Goal: Task Accomplishment & Management: Use online tool/utility

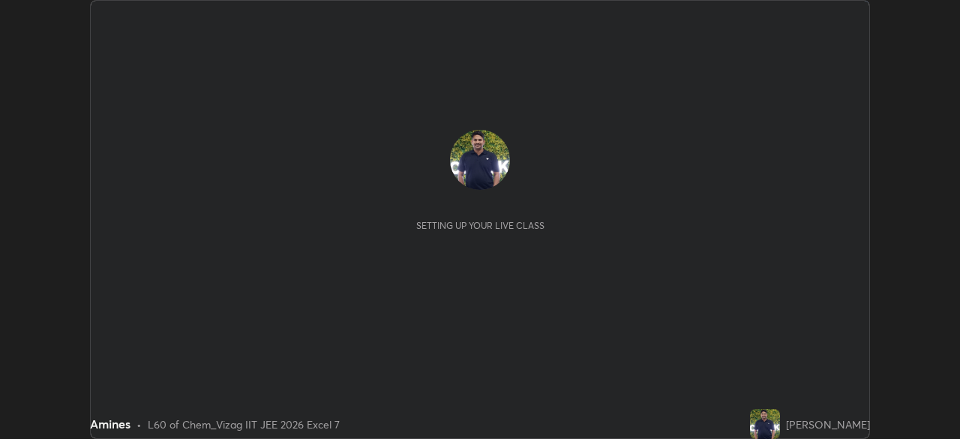
scroll to position [439, 959]
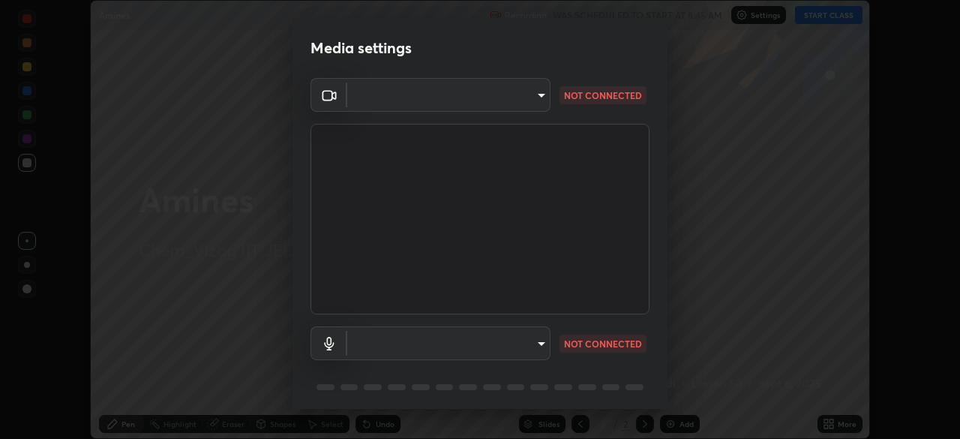
type input "3e9df63213c76aebcbf4f93df6c7a27ea8901353078003667609c7f2cb63a236"
type input "communications"
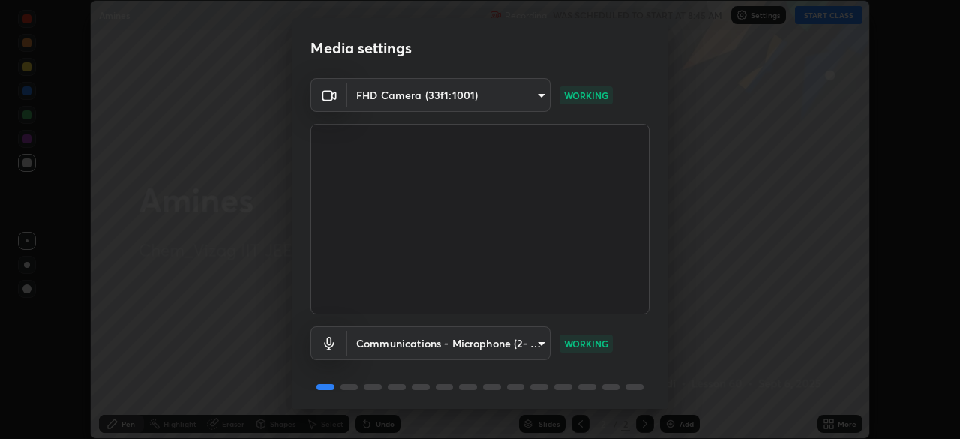
scroll to position [53, 0]
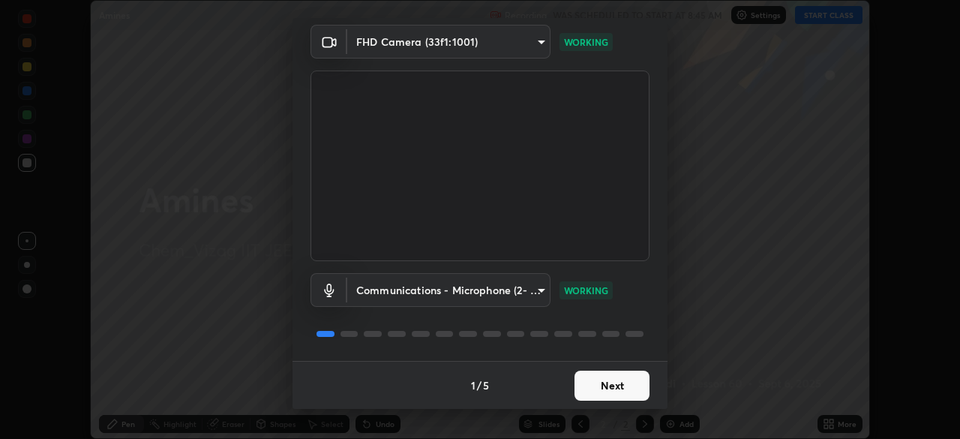
click at [608, 386] on button "Next" at bounding box center [611, 385] width 75 height 30
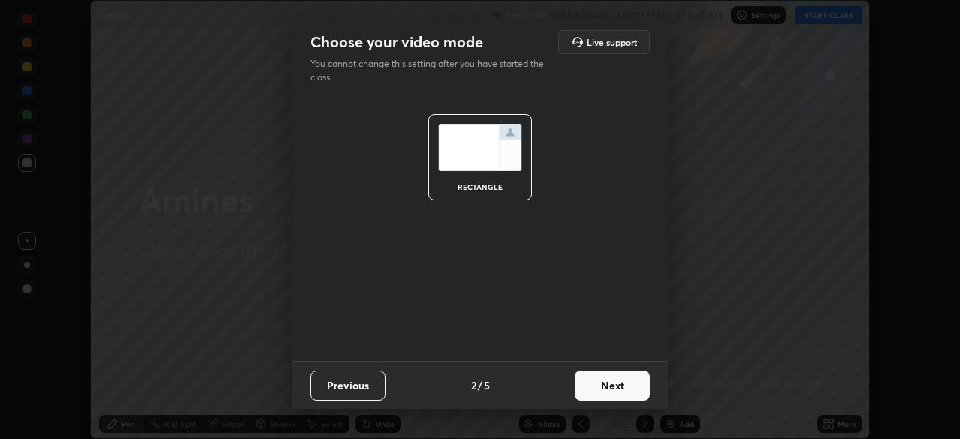
click at [604, 391] on button "Next" at bounding box center [611, 385] width 75 height 30
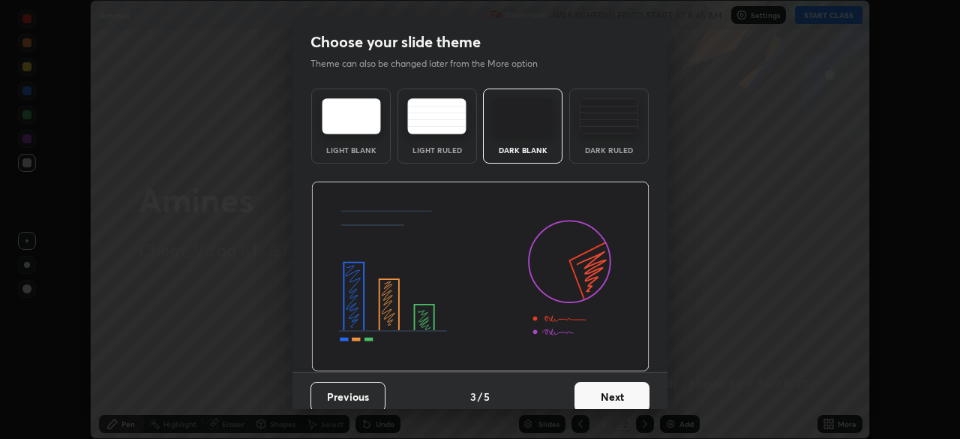
click at [608, 393] on button "Next" at bounding box center [611, 397] width 75 height 30
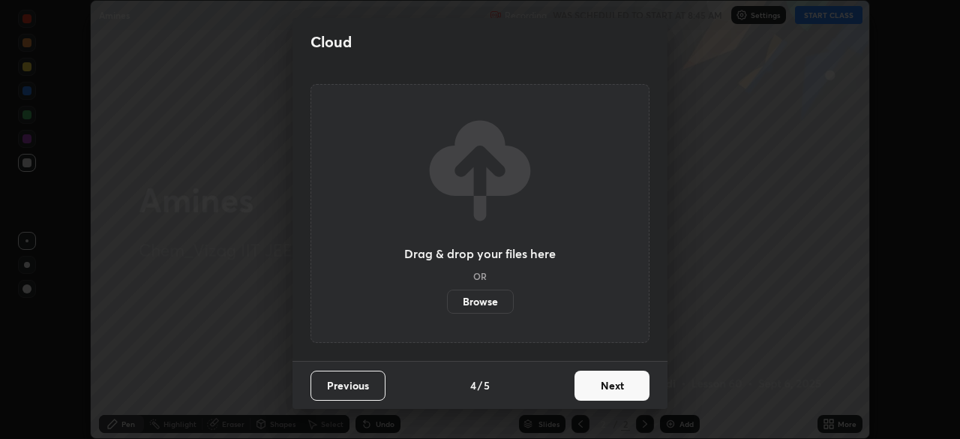
click at [605, 389] on button "Next" at bounding box center [611, 385] width 75 height 30
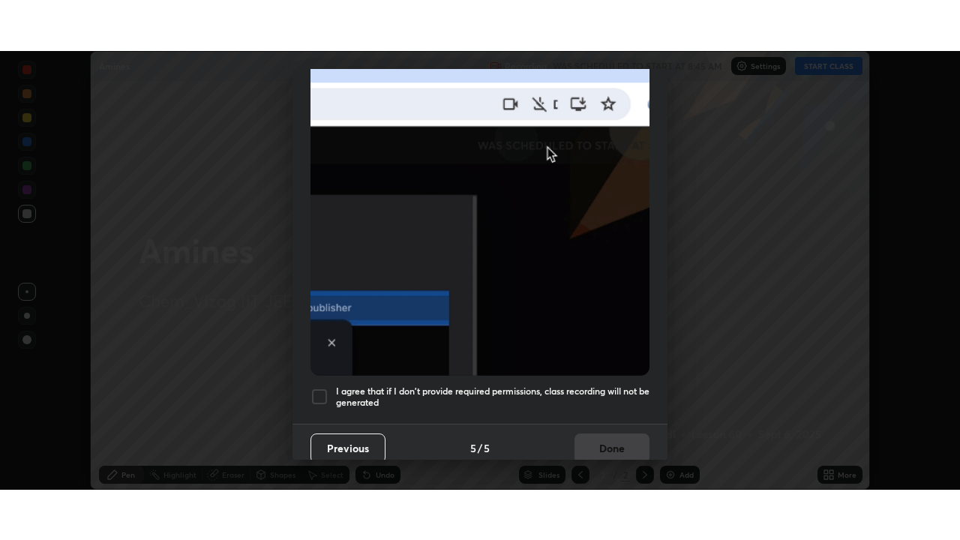
scroll to position [359, 0]
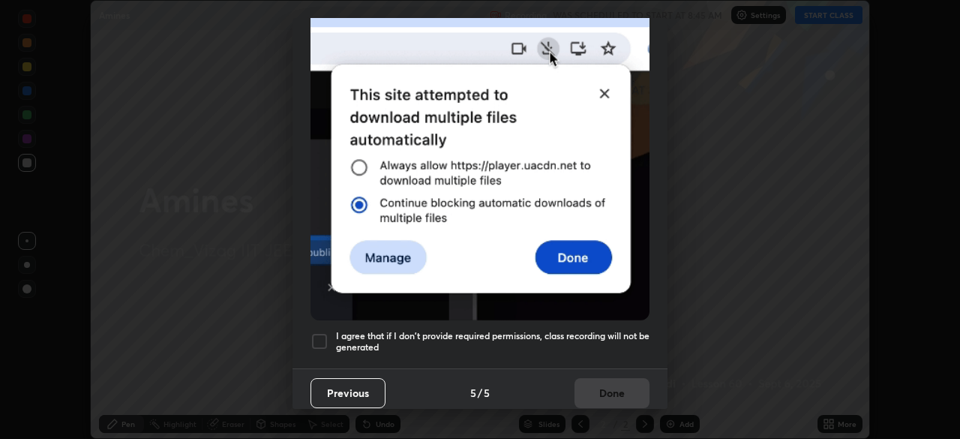
click at [322, 334] on div at bounding box center [319, 341] width 18 height 18
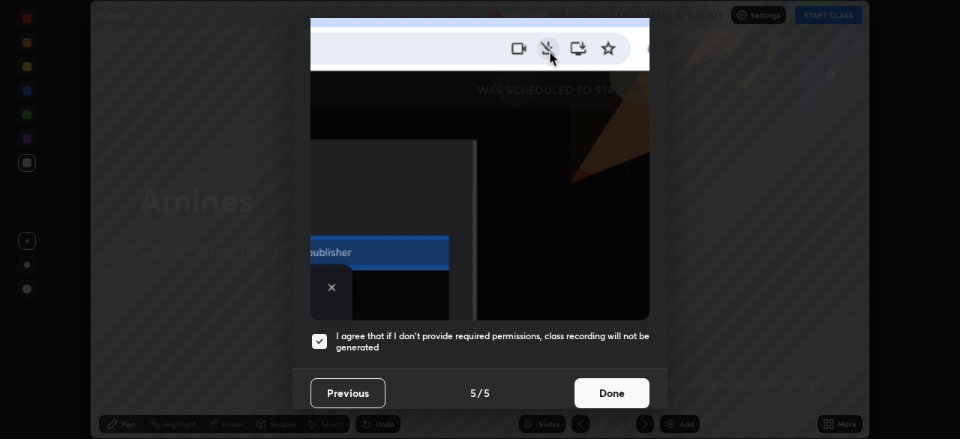
click at [615, 385] on button "Done" at bounding box center [611, 393] width 75 height 30
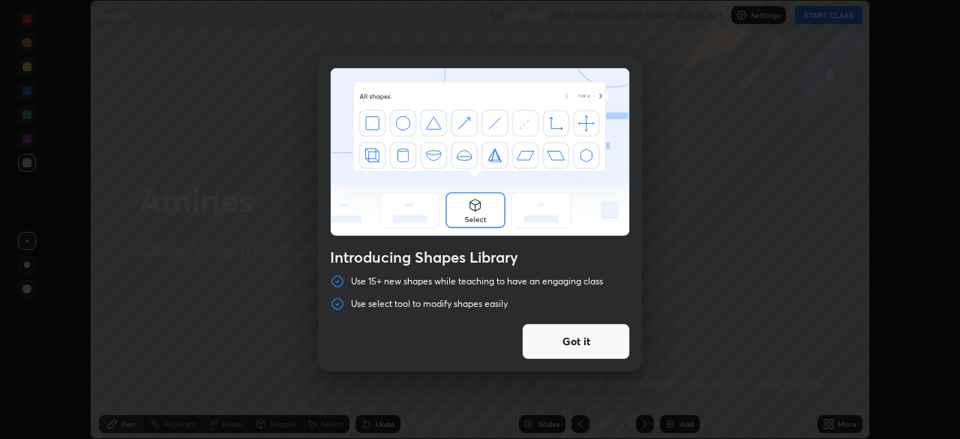
click at [603, 340] on button "Got it" at bounding box center [576, 341] width 108 height 36
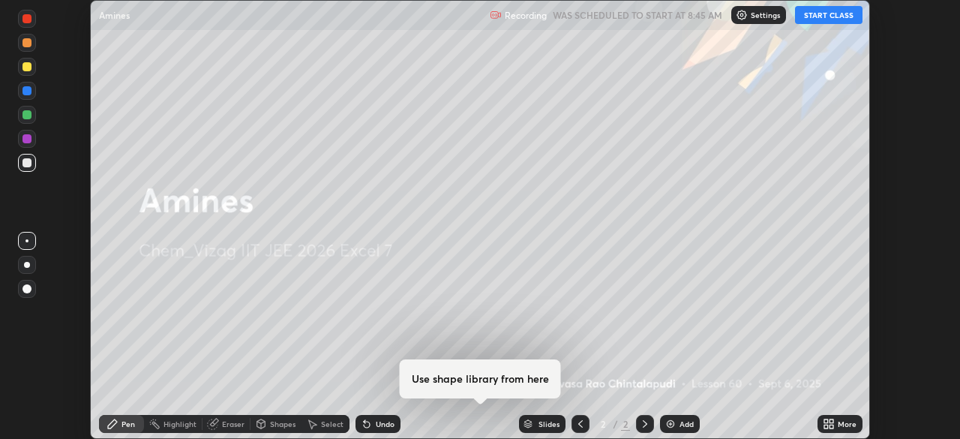
click at [679, 424] on div "Add" at bounding box center [686, 423] width 14 height 7
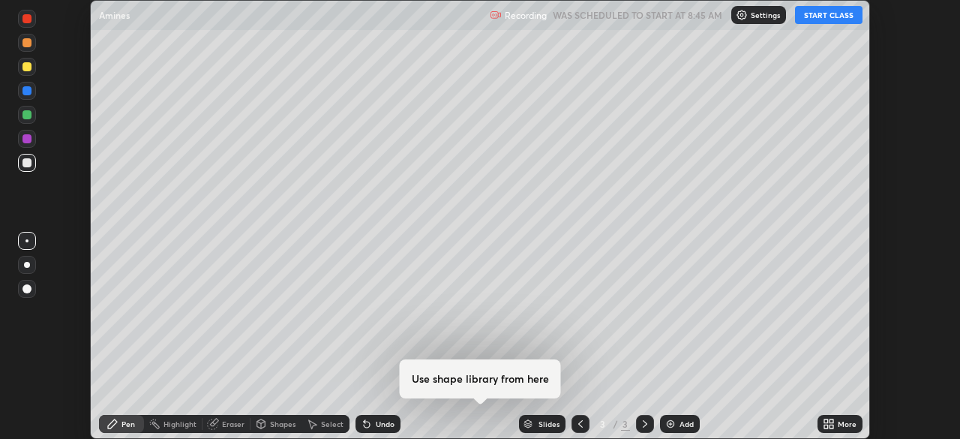
click at [835, 13] on button "START CLASS" at bounding box center [828, 15] width 67 height 18
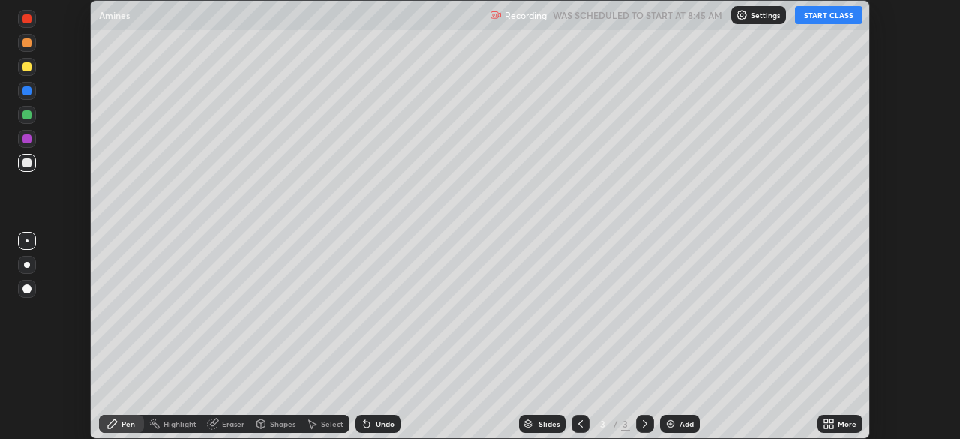
click at [838, 424] on div "More" at bounding box center [847, 423] width 19 height 7
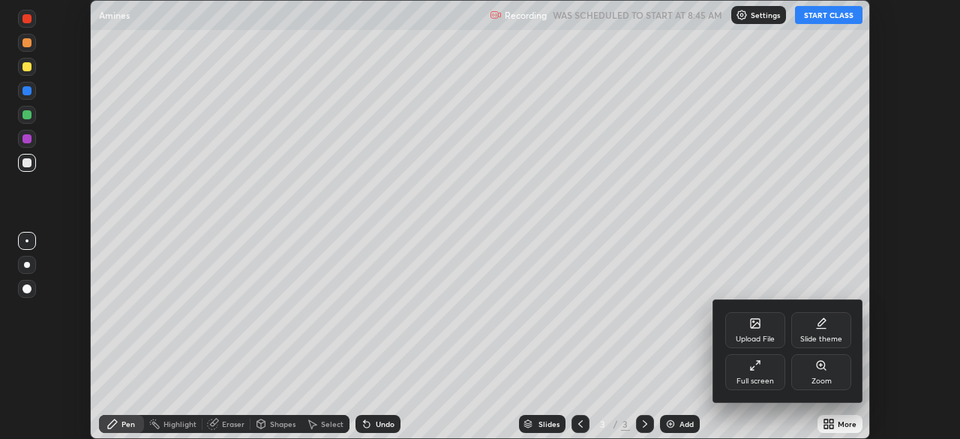
click at [766, 373] on div "Full screen" at bounding box center [755, 372] width 60 height 36
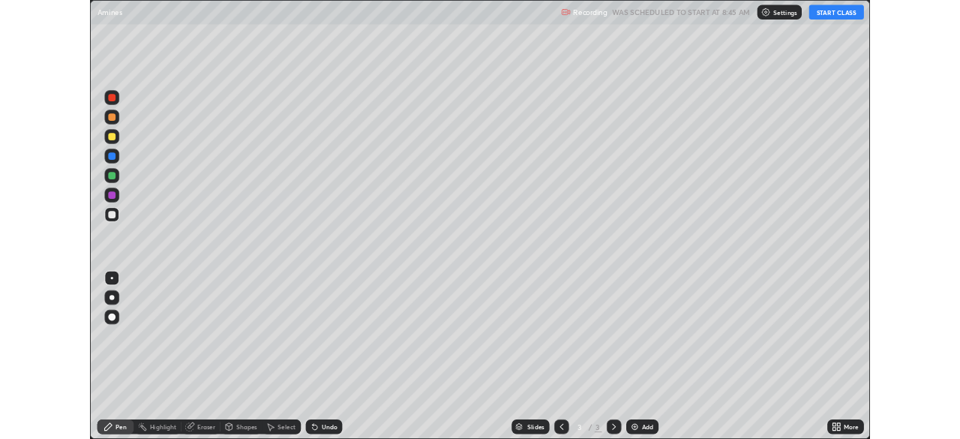
scroll to position [540, 960]
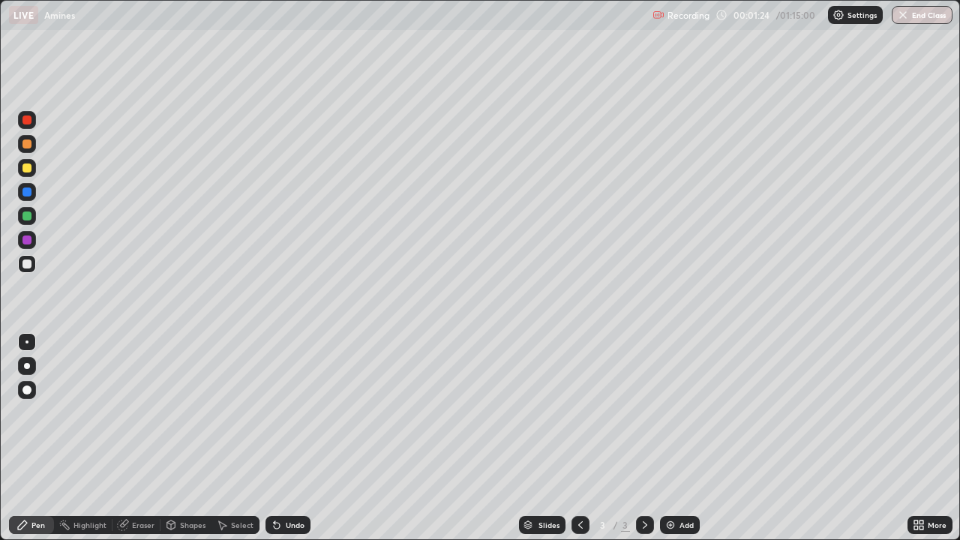
click at [849, 19] on p "Settings" at bounding box center [861, 14] width 29 height 7
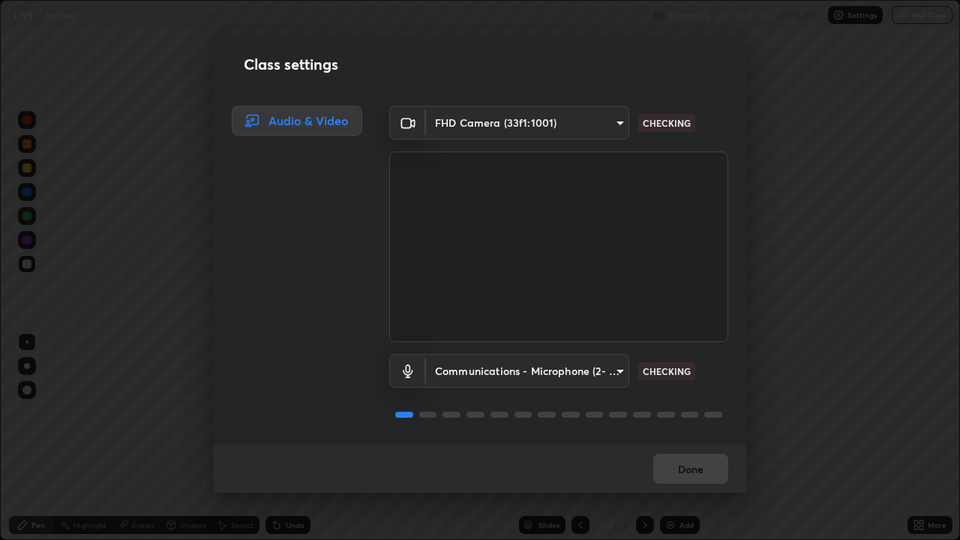
click at [614, 369] on body "Erase all LIVE Amines Recording 00:01:26 / 01:15:00 Settings End Class Setting …" at bounding box center [480, 270] width 960 height 540
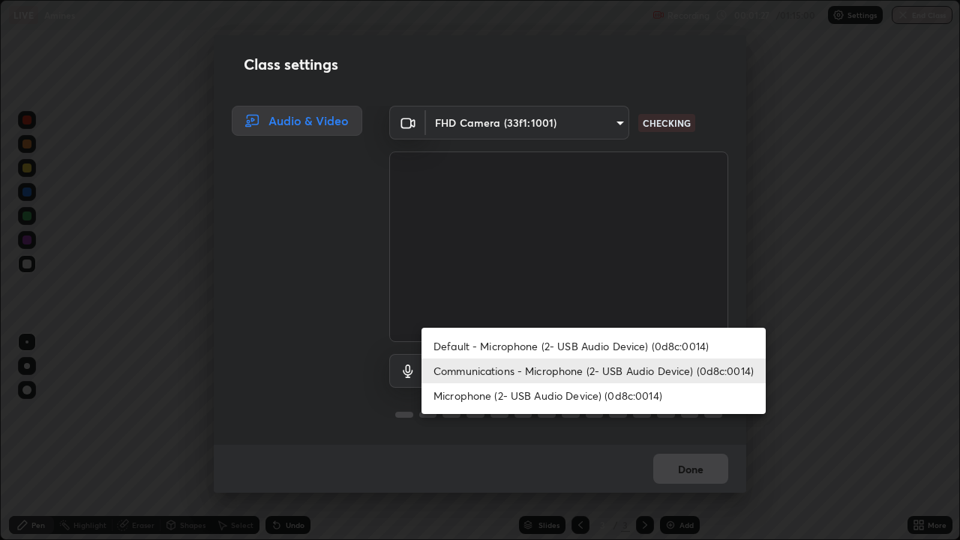
click at [770, 438] on div at bounding box center [480, 270] width 960 height 540
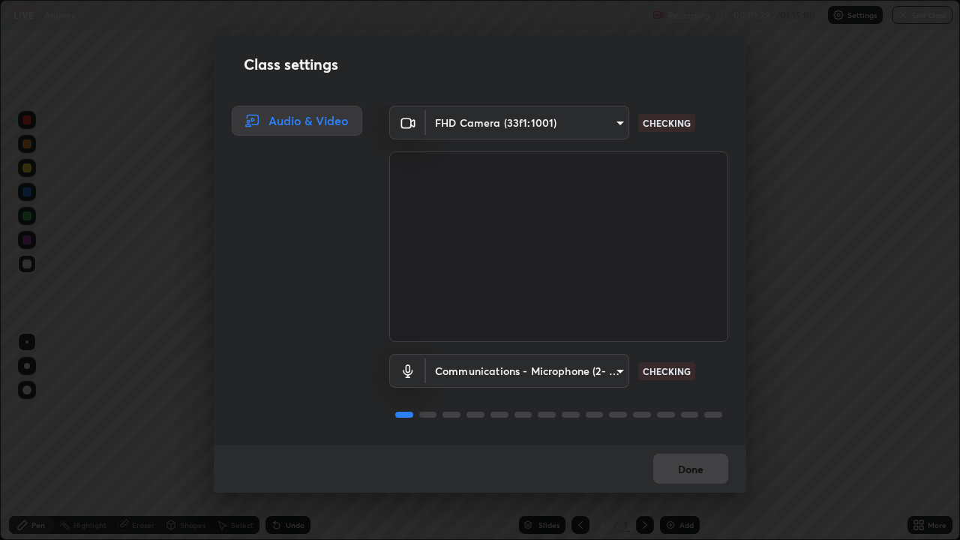
click at [781, 217] on div "Class settings Audio & Video FHD Camera (33f1:1001) 3e9df63213c76aebcbf4f93df6c…" at bounding box center [480, 270] width 960 height 540
click at [689, 438] on button "Done" at bounding box center [690, 469] width 75 height 30
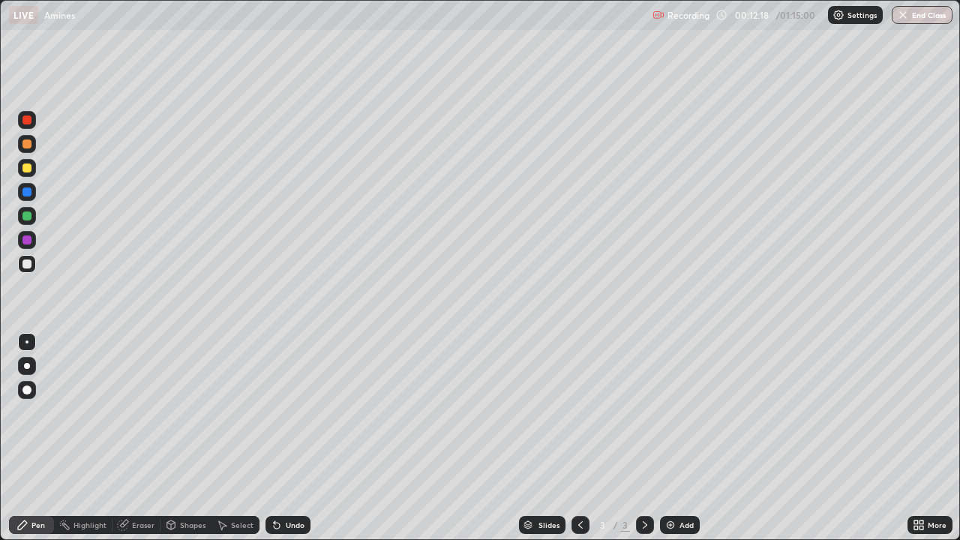
click at [27, 366] on div at bounding box center [27, 366] width 6 height 6
click at [29, 166] on div at bounding box center [26, 167] width 9 height 9
click at [29, 263] on div at bounding box center [26, 263] width 9 height 9
click at [291, 438] on div "Undo" at bounding box center [295, 524] width 19 height 7
click at [295, 438] on div "Undo" at bounding box center [295, 524] width 19 height 7
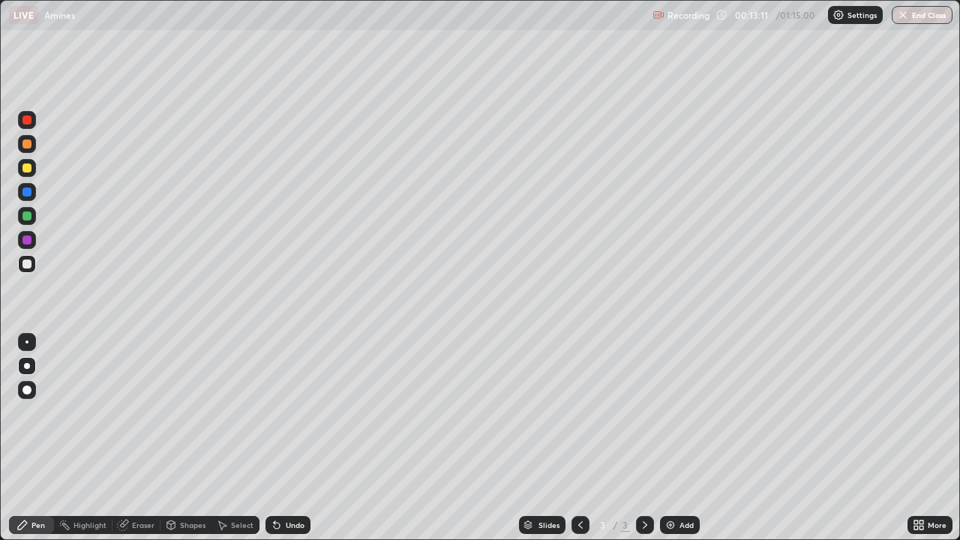
click at [295, 438] on div "Undo" at bounding box center [295, 524] width 19 height 7
click at [288, 438] on div "Undo" at bounding box center [295, 524] width 19 height 7
click at [286, 438] on div "Undo" at bounding box center [295, 524] width 19 height 7
click at [27, 170] on div at bounding box center [26, 167] width 9 height 9
click at [26, 269] on div at bounding box center [27, 264] width 18 height 18
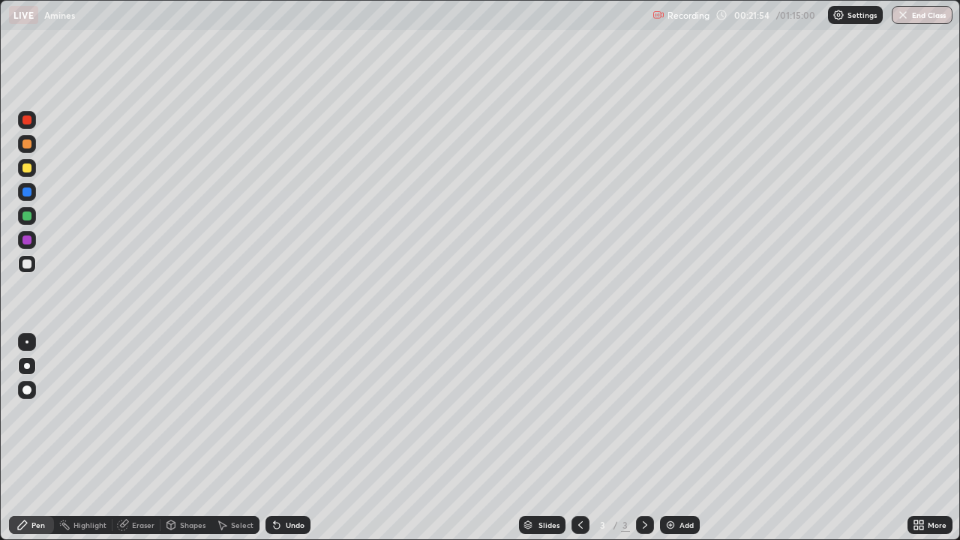
click at [290, 438] on div "Undo" at bounding box center [295, 524] width 19 height 7
click at [286, 438] on div "Undo" at bounding box center [295, 524] width 19 height 7
click at [289, 438] on div "Undo" at bounding box center [287, 525] width 45 height 18
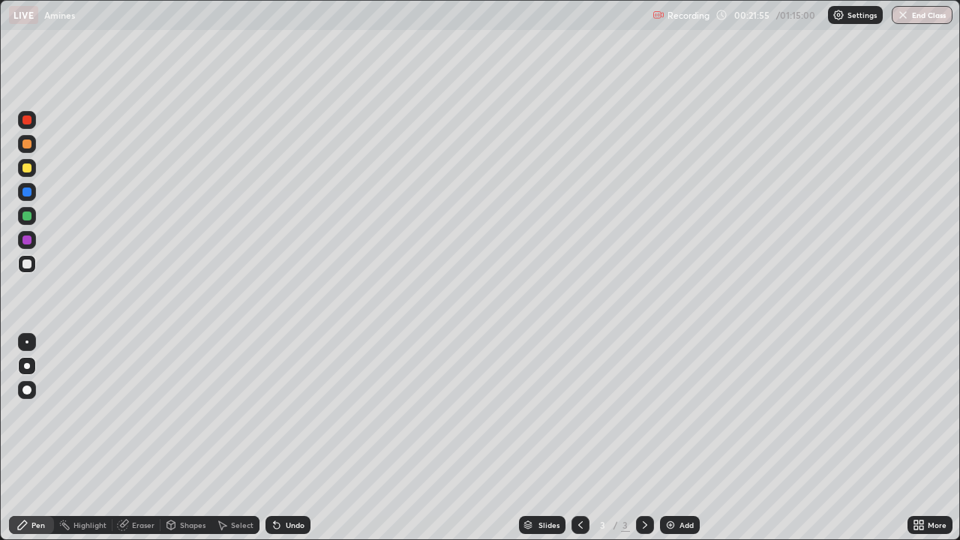
click at [286, 438] on div "Undo" at bounding box center [287, 525] width 45 height 18
click at [681, 438] on div "Add" at bounding box center [686, 524] width 14 height 7
click at [25, 166] on div at bounding box center [26, 167] width 9 height 9
click at [578, 438] on icon at bounding box center [580, 524] width 4 height 7
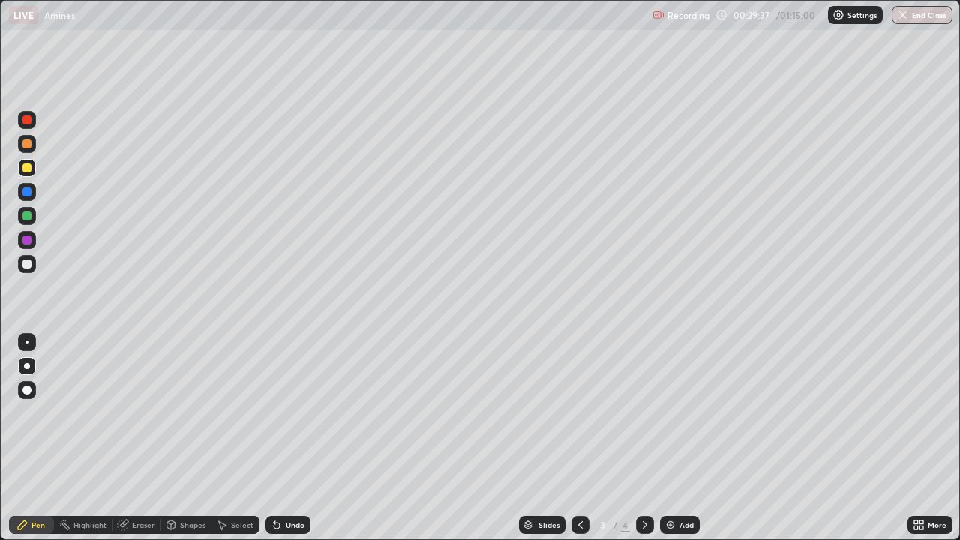
click at [643, 438] on icon at bounding box center [645, 525] width 12 height 12
click at [298, 438] on div "Undo" at bounding box center [295, 524] width 19 height 7
click at [300, 438] on div "Undo" at bounding box center [295, 524] width 19 height 7
click at [24, 266] on div at bounding box center [26, 263] width 9 height 9
click at [684, 438] on div "Add" at bounding box center [686, 524] width 14 height 7
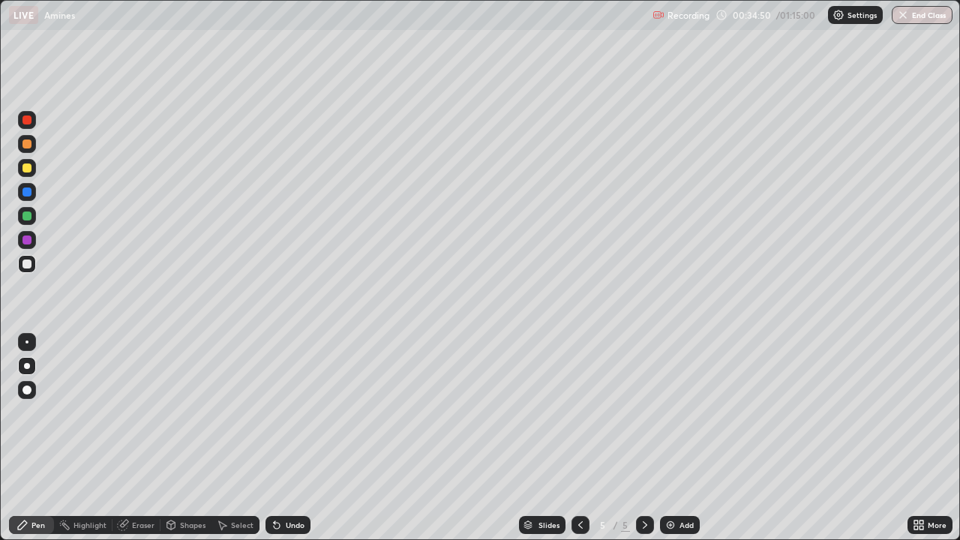
click at [28, 147] on div at bounding box center [26, 143] width 9 height 9
click at [288, 438] on div "Undo" at bounding box center [295, 524] width 19 height 7
click at [22, 265] on div at bounding box center [26, 263] width 9 height 9
click at [290, 438] on div "Undo" at bounding box center [295, 524] width 19 height 7
click at [288, 438] on div "Undo" at bounding box center [295, 524] width 19 height 7
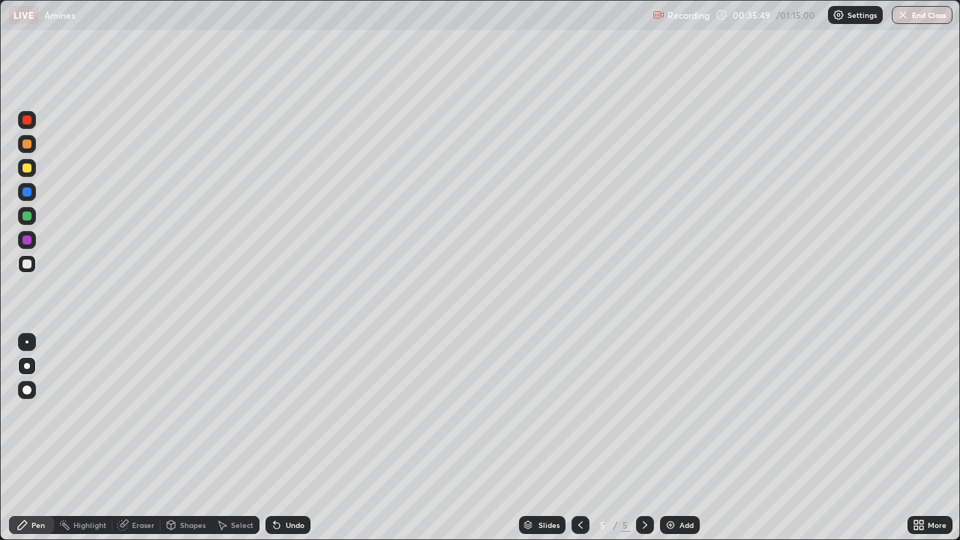
click at [287, 438] on div "Undo" at bounding box center [295, 524] width 19 height 7
click at [298, 438] on div "Undo" at bounding box center [295, 524] width 19 height 7
click at [295, 438] on div "Undo" at bounding box center [295, 524] width 19 height 7
click at [26, 172] on div at bounding box center [26, 167] width 9 height 9
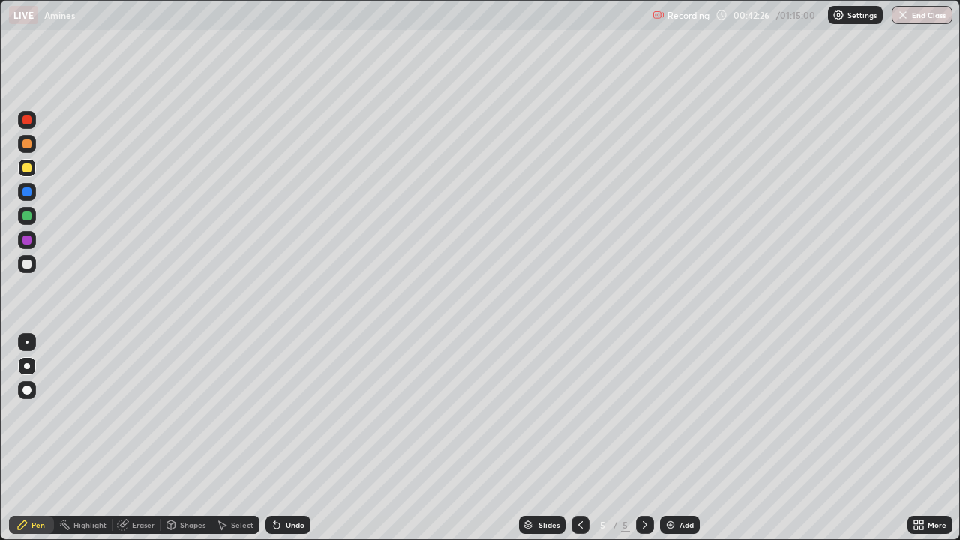
click at [142, 438] on div "Eraser" at bounding box center [136, 525] width 48 height 18
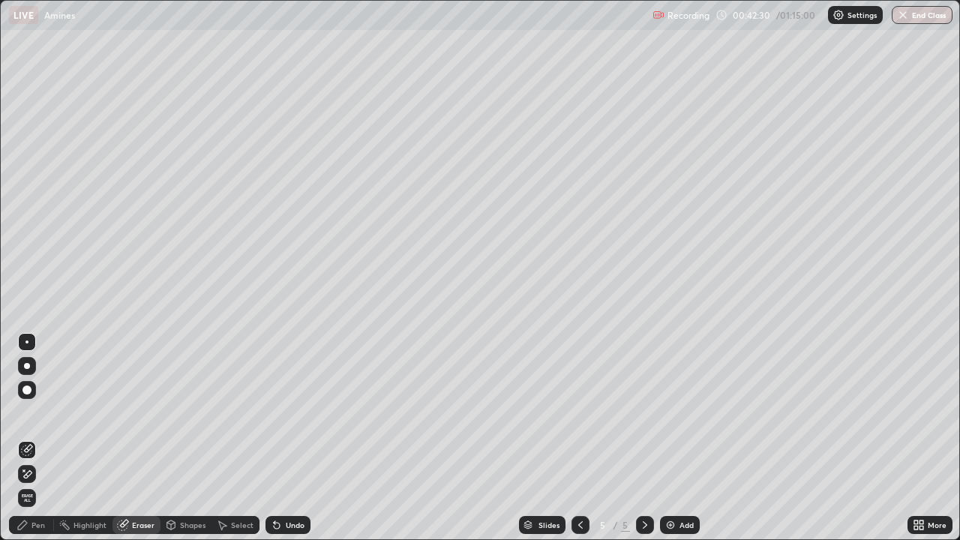
click at [38, 438] on div "Pen" at bounding box center [37, 524] width 13 height 7
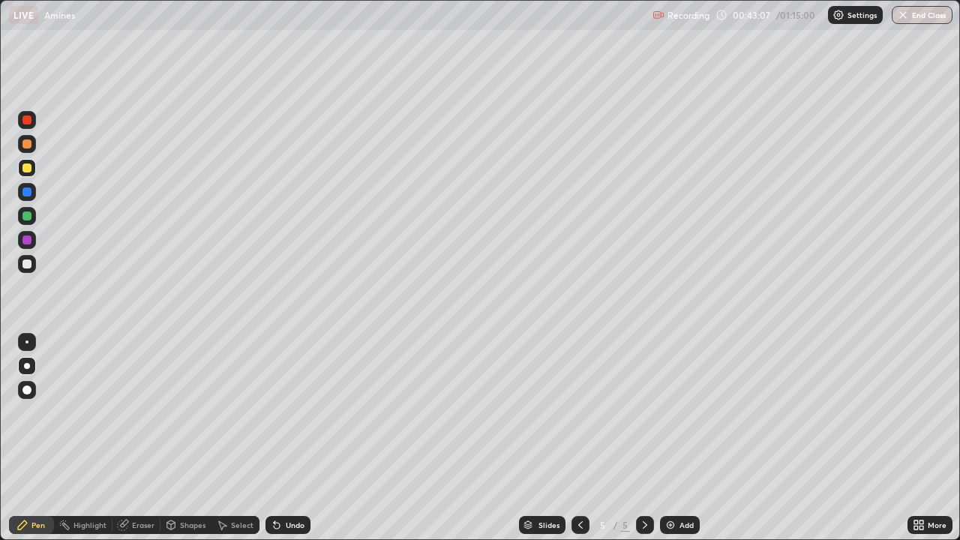
click at [674, 438] on img at bounding box center [670, 525] width 12 height 12
click at [28, 146] on div at bounding box center [26, 143] width 9 height 9
click at [28, 267] on div at bounding box center [26, 263] width 9 height 9
click at [28, 170] on div at bounding box center [26, 167] width 9 height 9
click at [24, 263] on div at bounding box center [26, 263] width 9 height 9
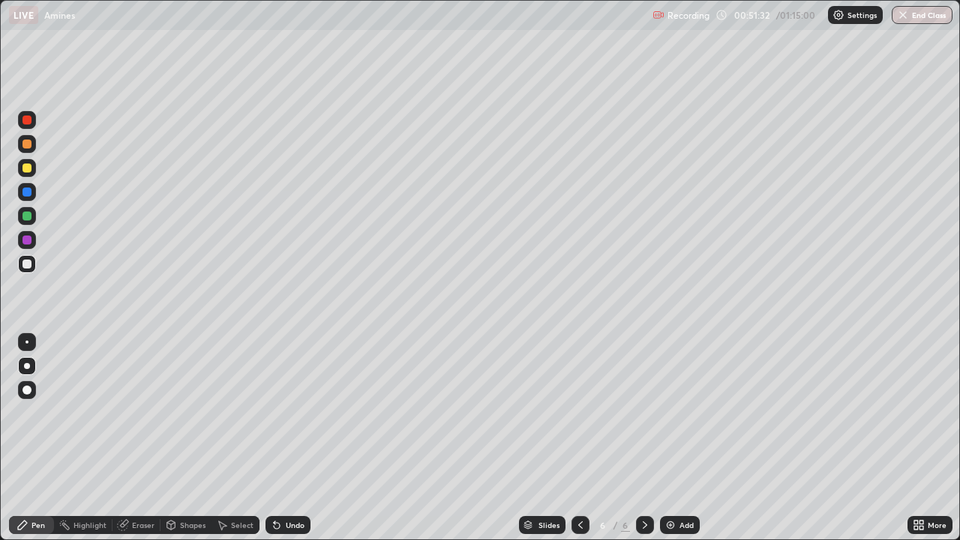
click at [286, 438] on div "Undo" at bounding box center [295, 524] width 19 height 7
click at [283, 438] on div "Undo" at bounding box center [287, 525] width 45 height 18
click at [279, 438] on div "Undo" at bounding box center [287, 525] width 45 height 18
click at [26, 171] on div at bounding box center [26, 167] width 9 height 9
click at [286, 438] on div "Undo" at bounding box center [295, 524] width 19 height 7
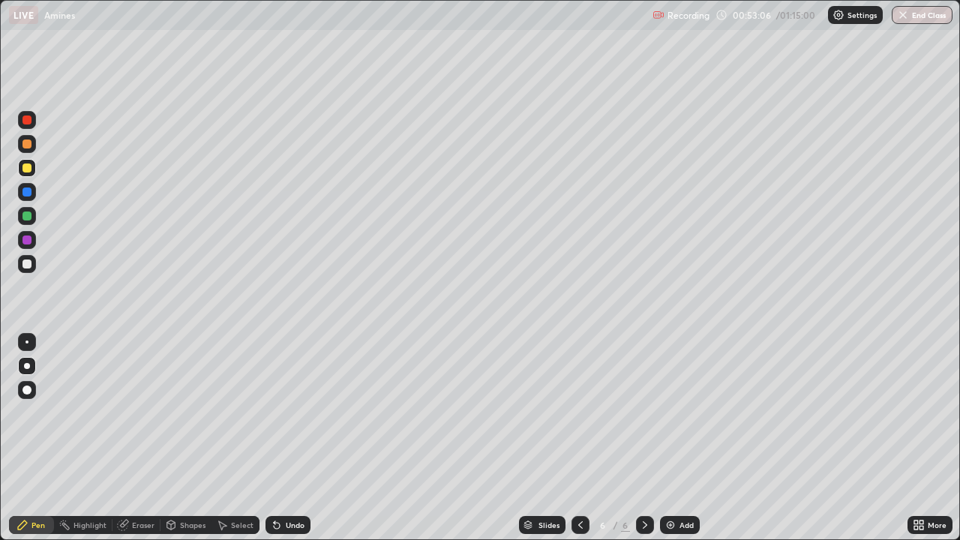
click at [289, 438] on div "Undo" at bounding box center [295, 524] width 19 height 7
click at [291, 438] on div "Undo" at bounding box center [287, 525] width 45 height 18
click at [675, 438] on div "Add" at bounding box center [680, 525] width 40 height 18
click at [288, 438] on div "Undo" at bounding box center [295, 524] width 19 height 7
click at [29, 266] on div at bounding box center [26, 263] width 9 height 9
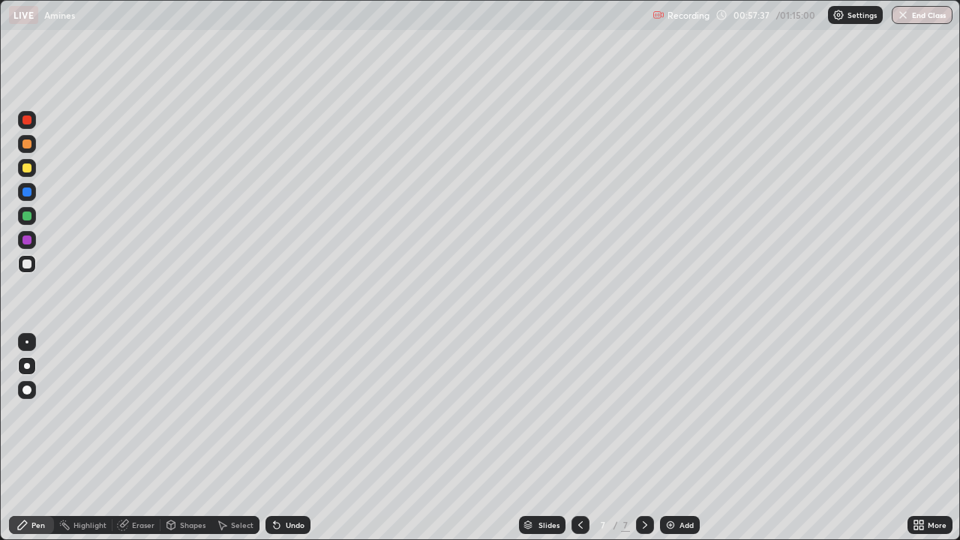
click at [28, 147] on div at bounding box center [26, 143] width 9 height 9
click at [25, 264] on div at bounding box center [26, 263] width 9 height 9
click at [289, 438] on div "Undo" at bounding box center [295, 524] width 19 height 7
click at [290, 438] on div "Undo" at bounding box center [295, 524] width 19 height 7
click at [28, 215] on div at bounding box center [26, 215] width 9 height 9
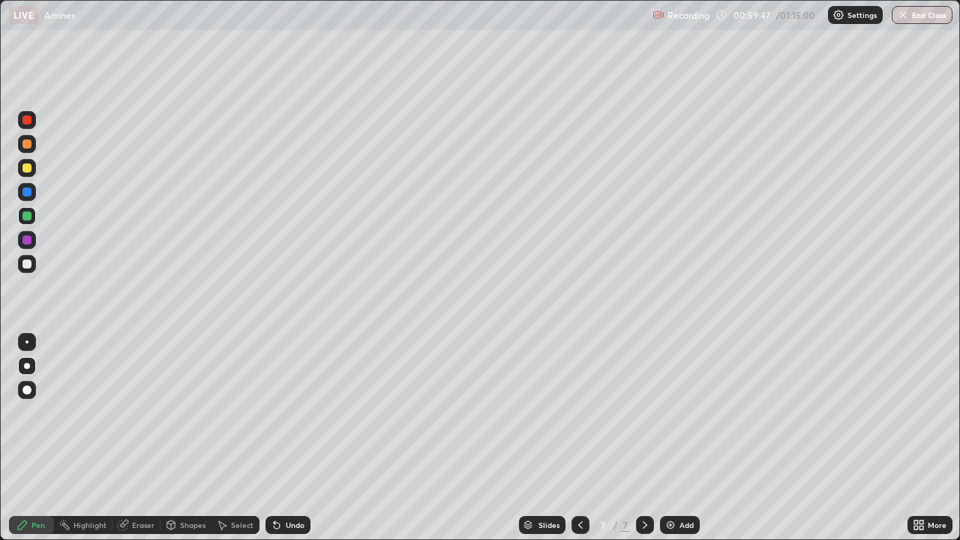
click at [31, 166] on div at bounding box center [26, 167] width 9 height 9
click at [289, 438] on div "Undo" at bounding box center [295, 524] width 19 height 7
click at [290, 438] on div "Undo" at bounding box center [295, 524] width 19 height 7
click at [34, 263] on div at bounding box center [27, 264] width 18 height 18
click at [679, 438] on div "Add" at bounding box center [686, 524] width 14 height 7
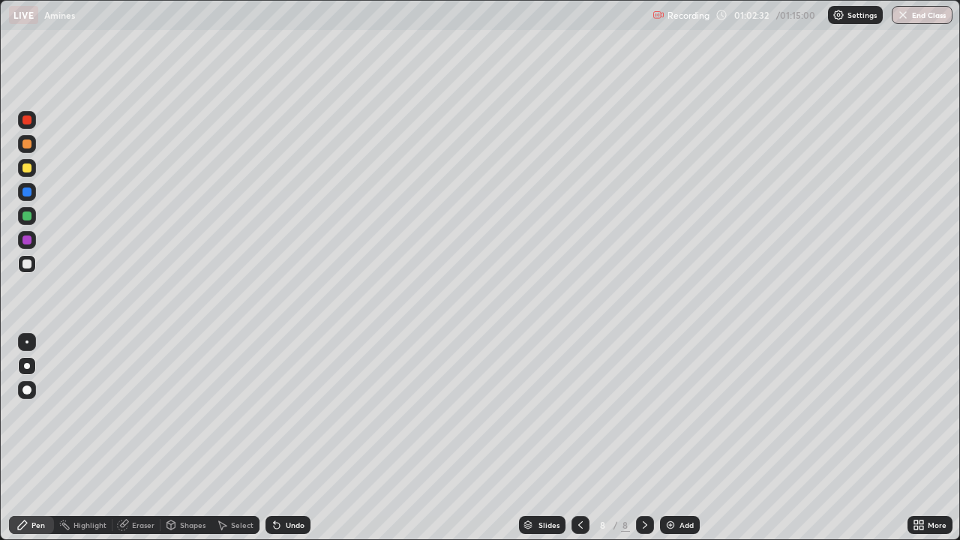
click at [28, 170] on div at bounding box center [26, 167] width 9 height 9
click at [290, 438] on div "Undo" at bounding box center [287, 525] width 45 height 18
click at [28, 265] on div at bounding box center [26, 263] width 9 height 9
click at [290, 438] on div "Undo" at bounding box center [295, 524] width 19 height 7
click at [288, 438] on div "Undo" at bounding box center [295, 524] width 19 height 7
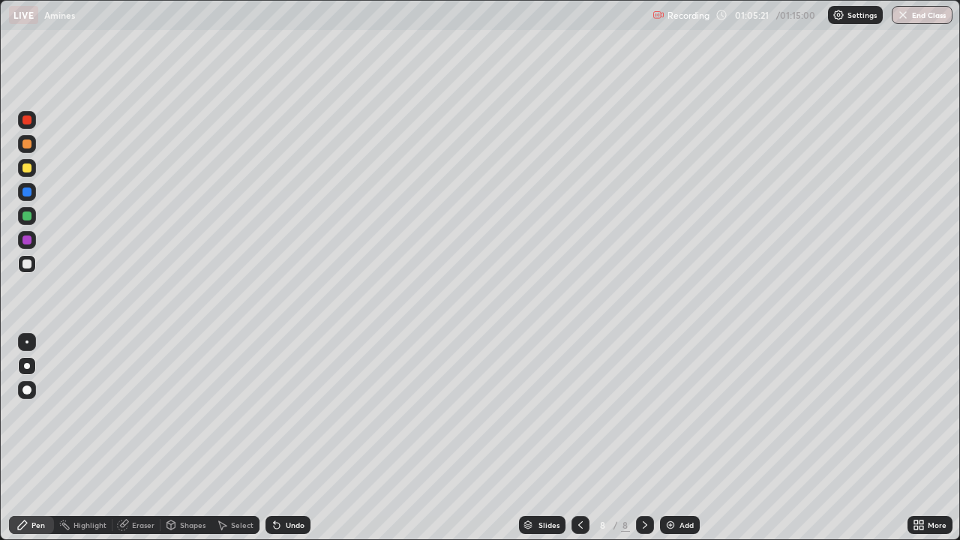
click at [286, 438] on div "Undo" at bounding box center [295, 524] width 19 height 7
click at [284, 438] on div "Undo" at bounding box center [287, 525] width 45 height 18
click at [134, 438] on div "Eraser" at bounding box center [143, 524] width 22 height 7
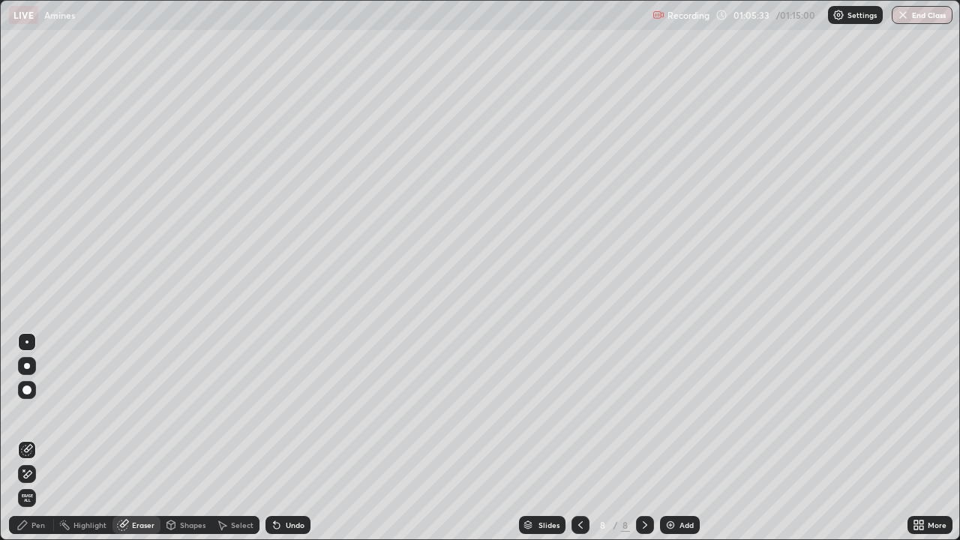
click at [33, 438] on div "Pen" at bounding box center [31, 525] width 45 height 18
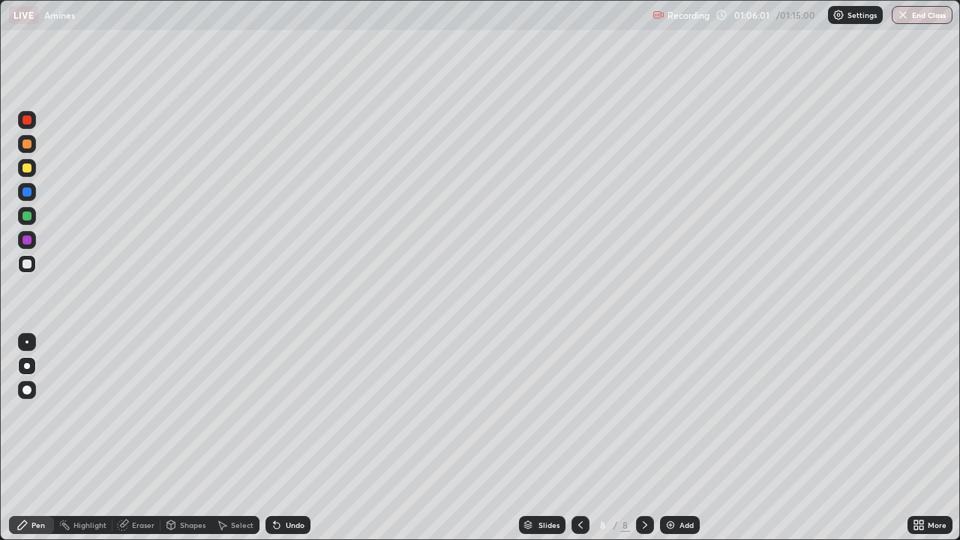
click at [28, 149] on div at bounding box center [27, 144] width 18 height 18
click at [27, 264] on div at bounding box center [26, 263] width 9 height 9
click at [288, 438] on div "Undo" at bounding box center [295, 524] width 19 height 7
click at [291, 438] on div "Undo" at bounding box center [295, 524] width 19 height 7
click at [293, 438] on div "Undo" at bounding box center [295, 524] width 19 height 7
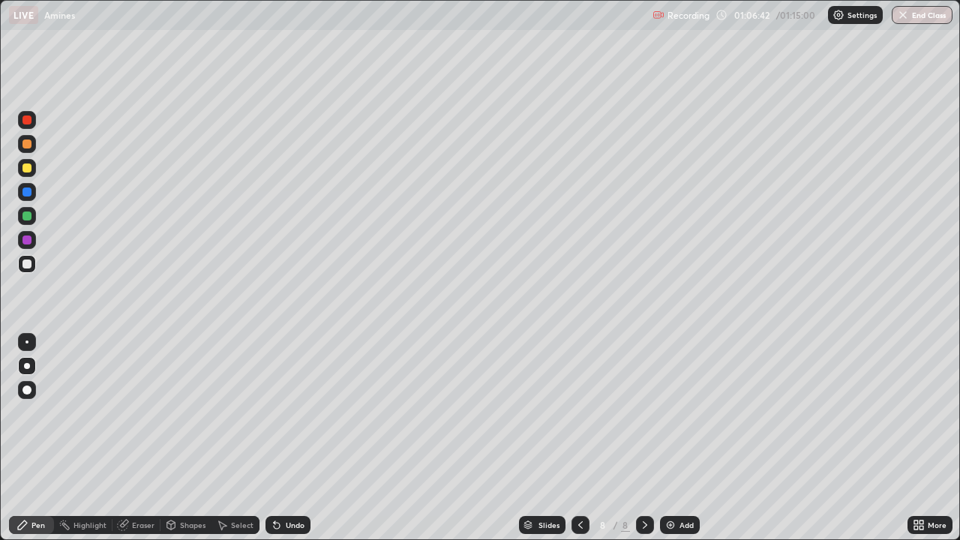
click at [292, 438] on div "Undo" at bounding box center [287, 525] width 45 height 18
click at [290, 438] on div "Undo" at bounding box center [287, 525] width 45 height 18
click at [295, 438] on div "Undo" at bounding box center [295, 524] width 19 height 7
click at [289, 438] on div "Undo" at bounding box center [295, 524] width 19 height 7
click at [26, 169] on div at bounding box center [26, 167] width 9 height 9
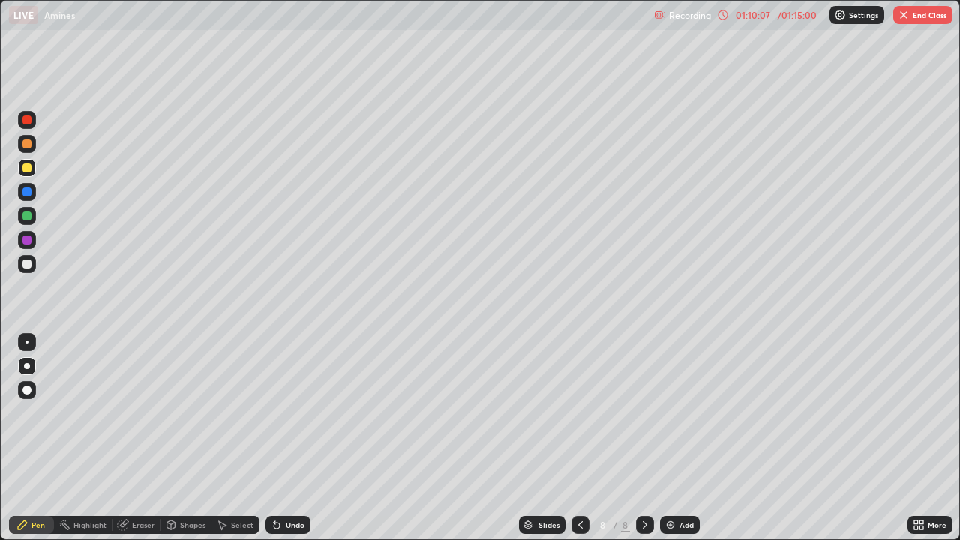
click at [934, 17] on button "End Class" at bounding box center [922, 15] width 59 height 18
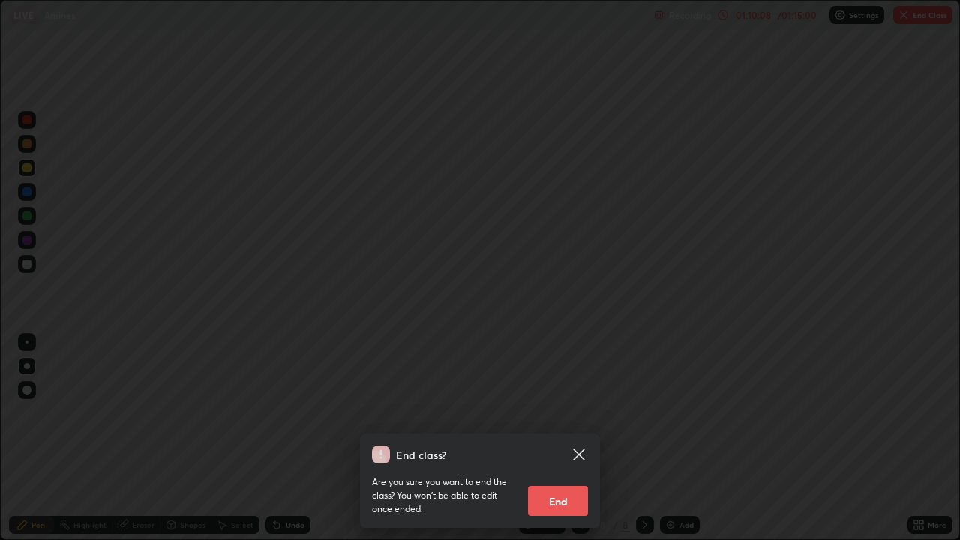
click at [573, 438] on button "End" at bounding box center [558, 501] width 60 height 30
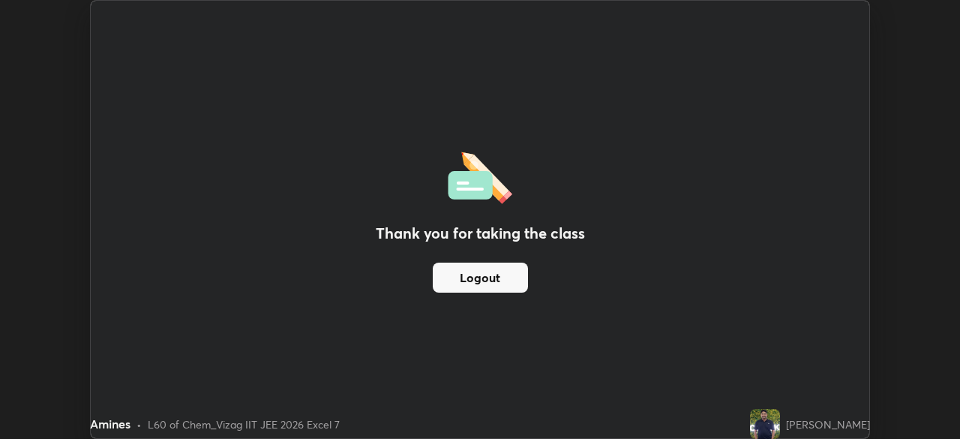
scroll to position [74549, 74028]
click at [385, 374] on div "Thank you for taking the class Logout" at bounding box center [480, 219] width 778 height 437
click at [502, 283] on button "Logout" at bounding box center [480, 277] width 95 height 30
